Goal: Information Seeking & Learning: Learn about a topic

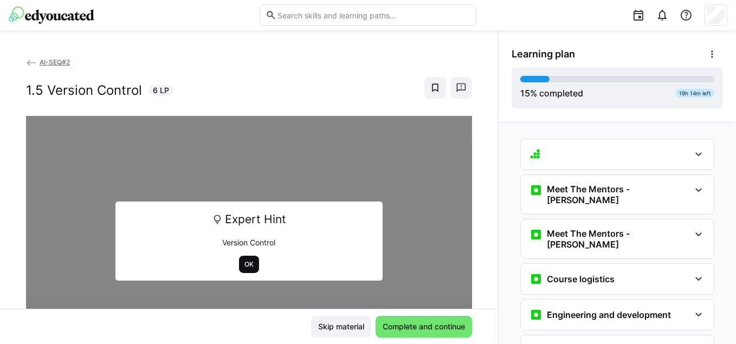
click at [247, 266] on span "OK" at bounding box center [248, 264] width 11 height 9
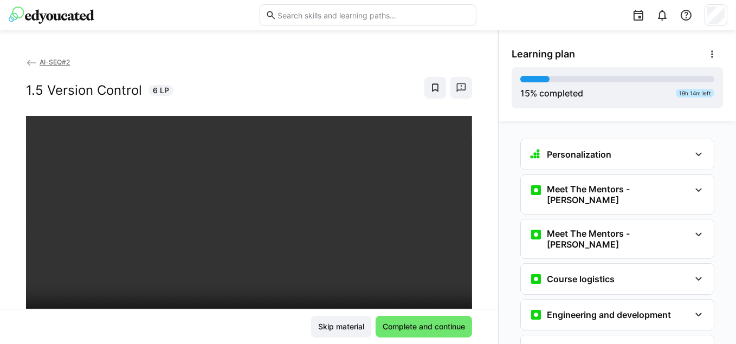
scroll to position [60, 0]
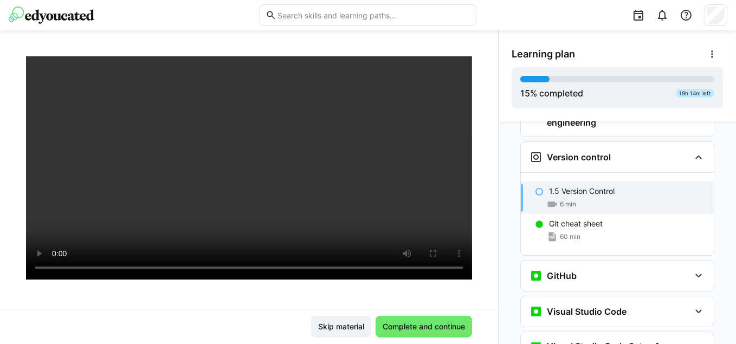
click at [291, 294] on div at bounding box center [249, 228] width 446 height 344
click at [191, 28] on div at bounding box center [368, 15] width 719 height 30
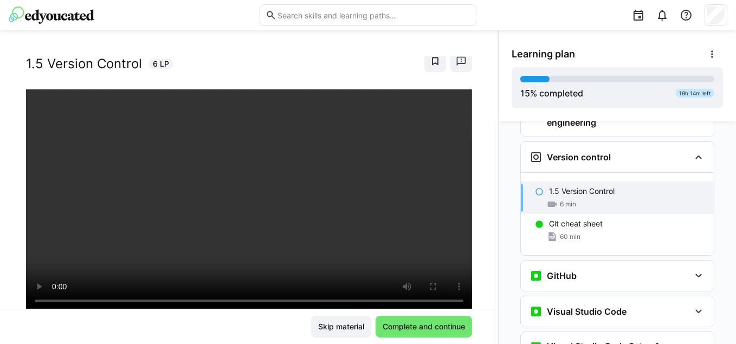
click at [204, 49] on div "AI-SEQ#2 1.5 Version Control 6 LP Skip material Complete and continue" at bounding box center [249, 187] width 498 height 314
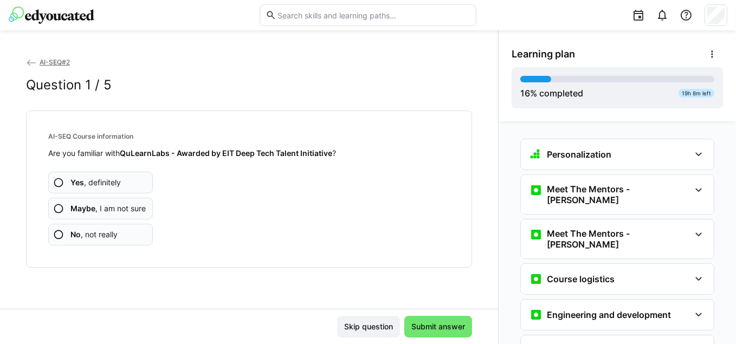
scroll to position [338, 0]
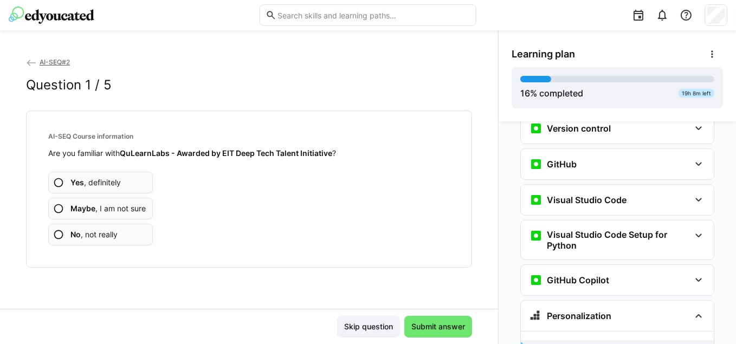
click at [262, 100] on div "AI-SEQ#2 Question 1 / 5" at bounding box center [249, 83] width 446 height 54
click at [132, 208] on span "Maybe , I am not sure" at bounding box center [108, 208] width 75 height 11
click at [57, 208] on eds-icon at bounding box center [58, 208] width 11 height 11
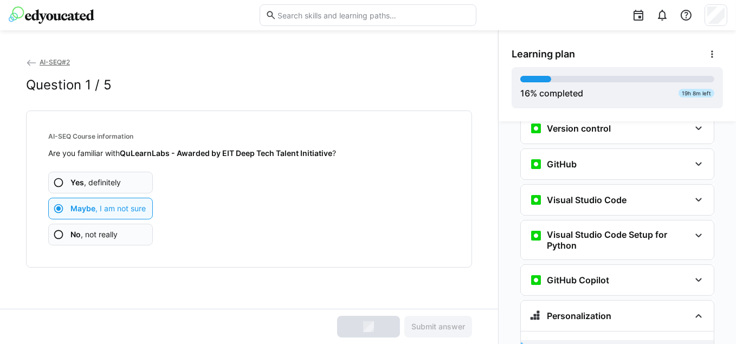
click at [287, 202] on div "Yes , definitely Maybe , I am not sure No , not really" at bounding box center [249, 202] width 402 height 87
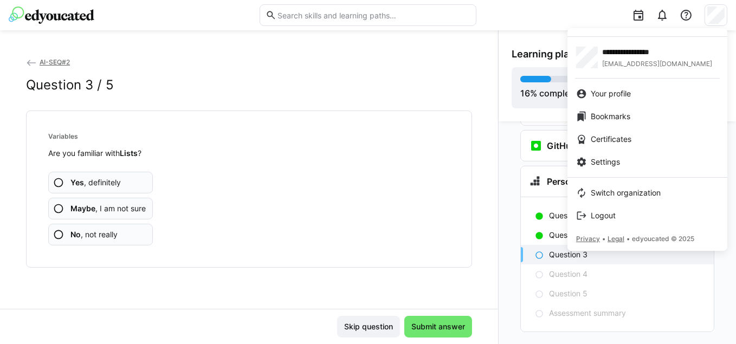
click at [122, 239] on div at bounding box center [368, 172] width 736 height 344
click at [65, 233] on div at bounding box center [368, 172] width 736 height 344
click at [715, 11] on div at bounding box center [368, 172] width 736 height 344
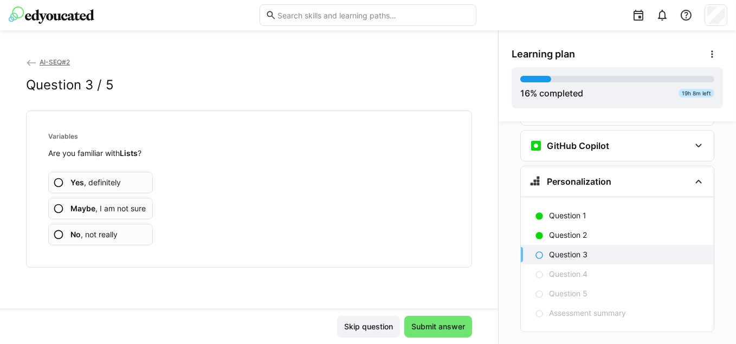
click at [84, 214] on app-assessment-question-radio "Maybe , I am not sure" at bounding box center [100, 209] width 105 height 22
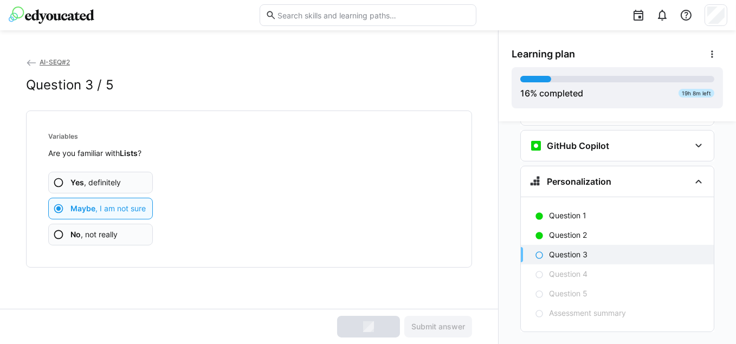
click at [57, 211] on eds-icon at bounding box center [58, 208] width 11 height 11
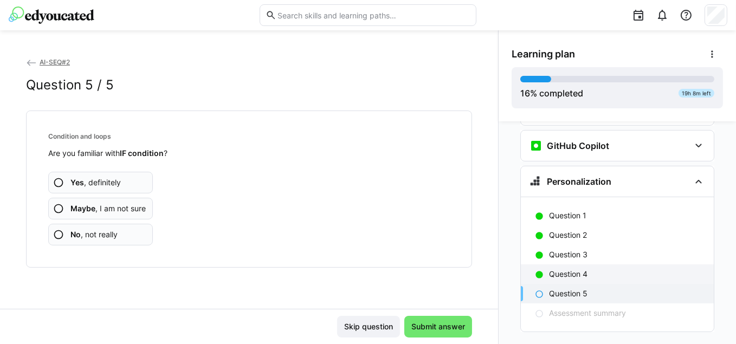
click at [190, 197] on div "Yes , definitely Maybe , I am not sure No , not really" at bounding box center [249, 202] width 402 height 87
click at [566, 269] on p "Question 4" at bounding box center [568, 274] width 39 height 11
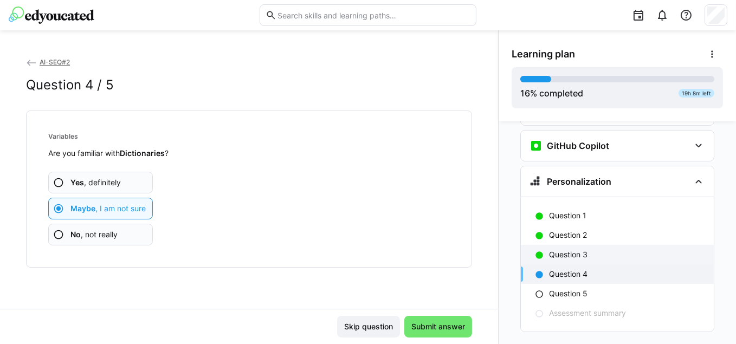
click at [94, 241] on app-assessment-question-radio "No , not really" at bounding box center [100, 235] width 105 height 22
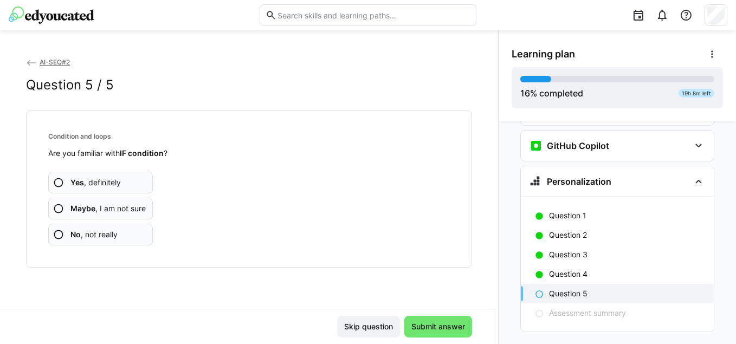
click at [124, 208] on span "Maybe , I am not sure" at bounding box center [108, 208] width 75 height 11
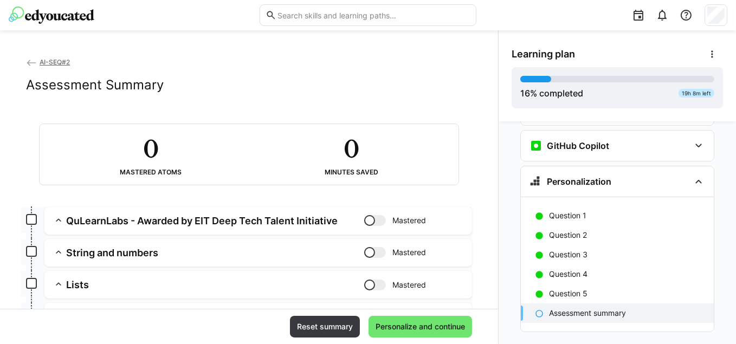
click at [430, 330] on span "Personalize and continue" at bounding box center [420, 327] width 93 height 11
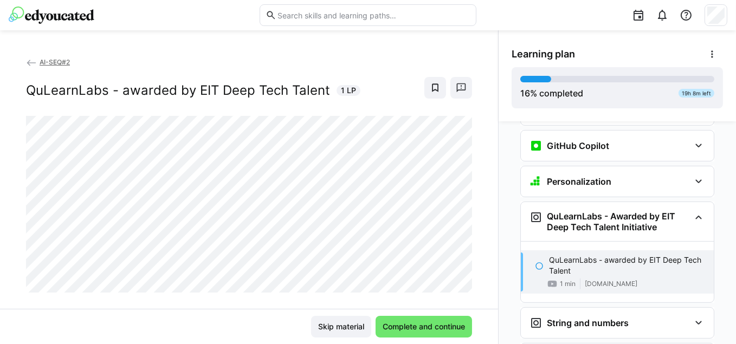
scroll to position [531, 0]
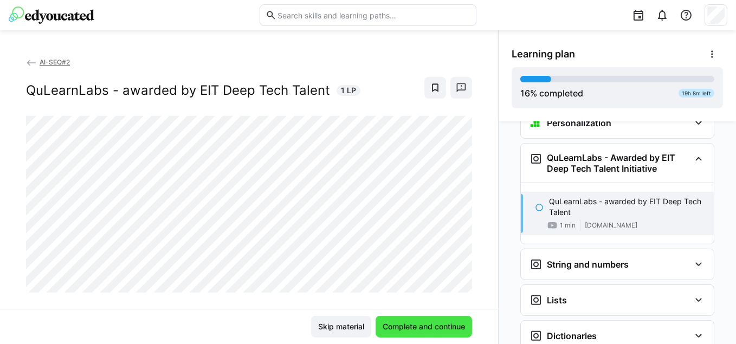
click at [433, 331] on span "Complete and continue" at bounding box center [424, 327] width 86 height 11
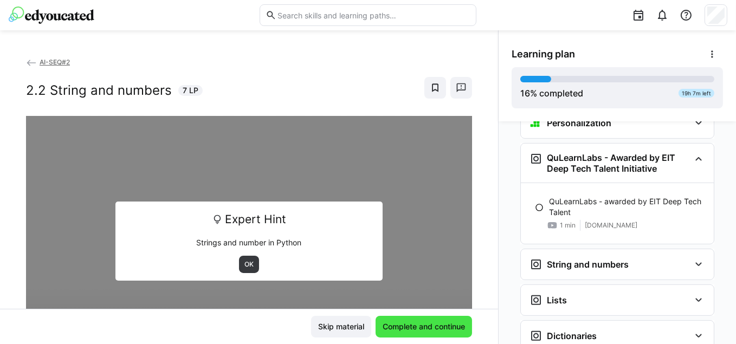
scroll to position [17, 0]
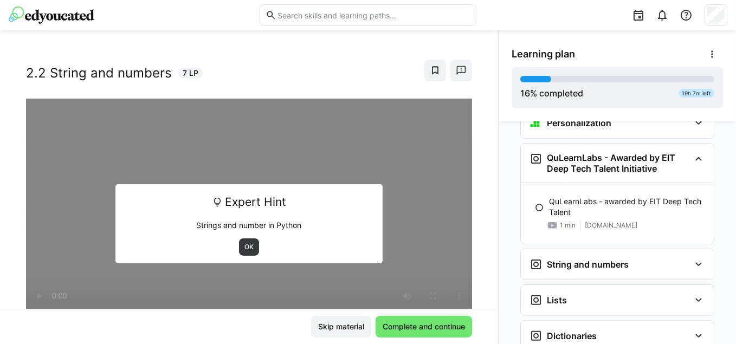
click at [255, 245] on div at bounding box center [249, 271] width 446 height 344
click at [245, 243] on span "OK" at bounding box center [248, 247] width 11 height 9
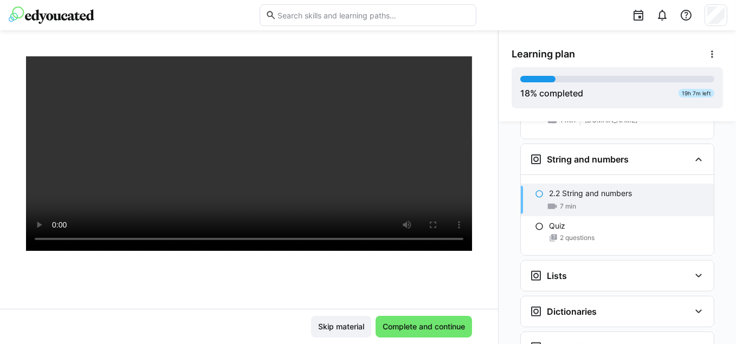
scroll to position [87, 0]
